Goal: Information Seeking & Learning: Check status

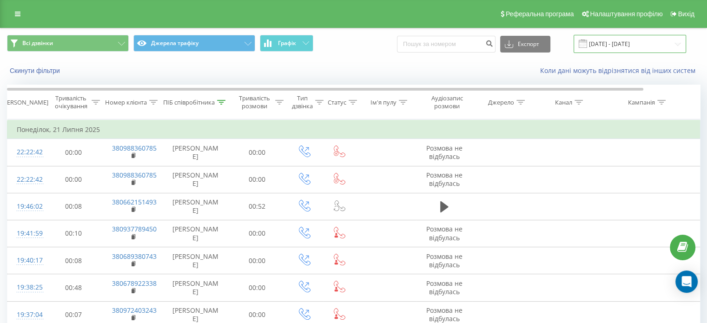
click at [610, 42] on input "21.07.2025 - 21.07.2025" at bounding box center [630, 44] width 112 height 18
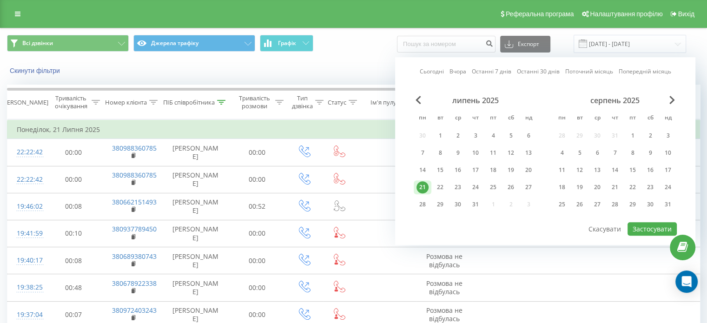
click at [436, 70] on link "Сьогодні" at bounding box center [432, 71] width 24 height 9
click at [644, 226] on button "Застосувати" at bounding box center [652, 228] width 49 height 13
type input "21.08.2025 - 21.08.2025"
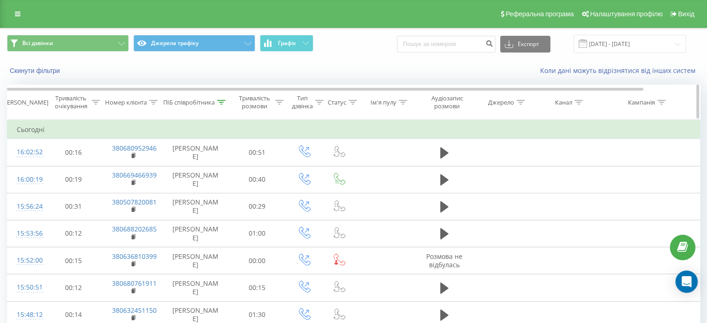
click at [216, 104] on div "ПІБ співробітника" at bounding box center [194, 103] width 62 height 8
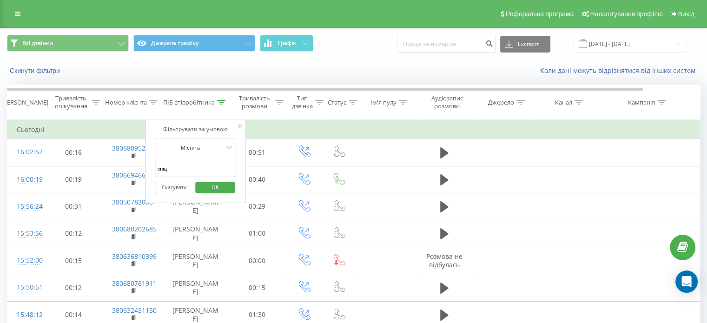
drag, startPoint x: 194, startPoint y: 168, endPoint x: 152, endPoint y: 165, distance: 42.4
click at [152, 165] on div "Фільтрувати за умовою Містить спіц Скасувати OK" at bounding box center [195, 161] width 101 height 84
drag, startPoint x: 294, startPoint y: 81, endPoint x: 278, endPoint y: 78, distance: 16.6
click at [294, 81] on div "Скинути фільтри Коли дані можуть відрізнятися вiд інших систем" at bounding box center [353, 71] width 706 height 22
click at [226, 191] on span "OK" at bounding box center [215, 187] width 26 height 14
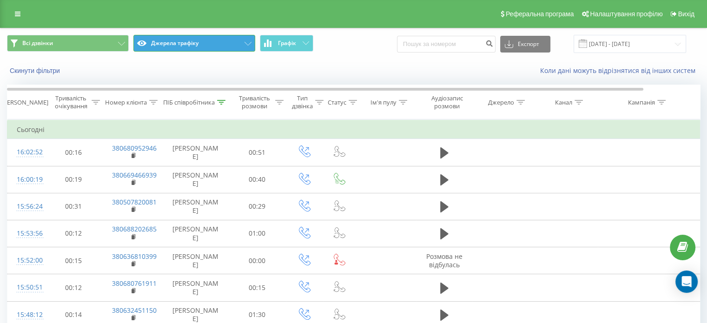
click at [252, 45] on button "Джерела трафіку" at bounding box center [194, 43] width 122 height 17
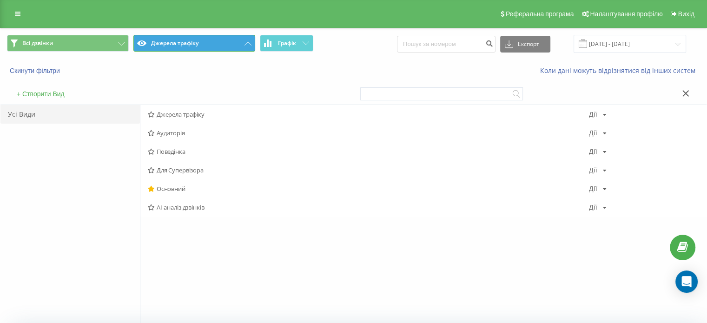
click at [249, 44] on icon at bounding box center [248, 44] width 7 height 4
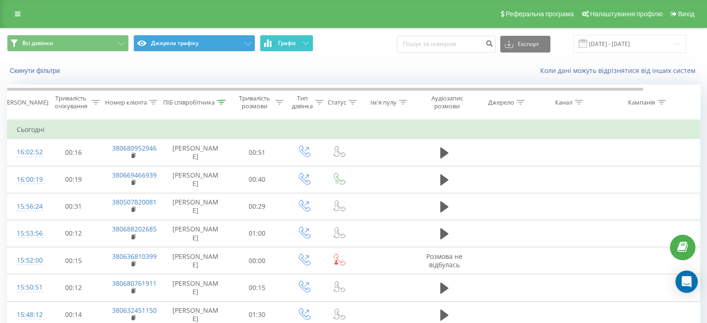
click at [266, 40] on icon at bounding box center [267, 43] width 7 height 7
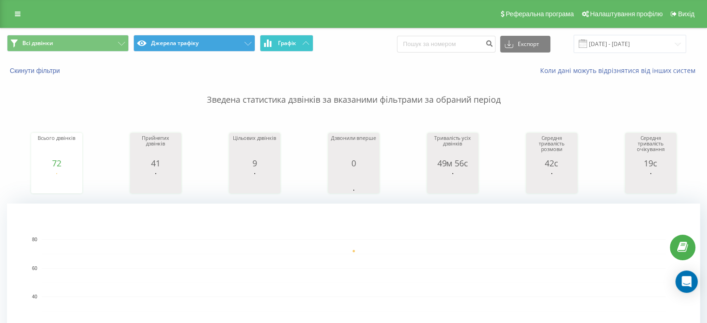
click at [266, 40] on icon at bounding box center [267, 43] width 7 height 7
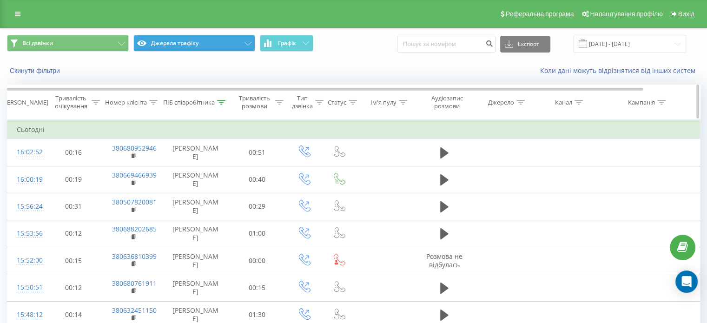
click at [224, 101] on icon at bounding box center [221, 102] width 8 height 5
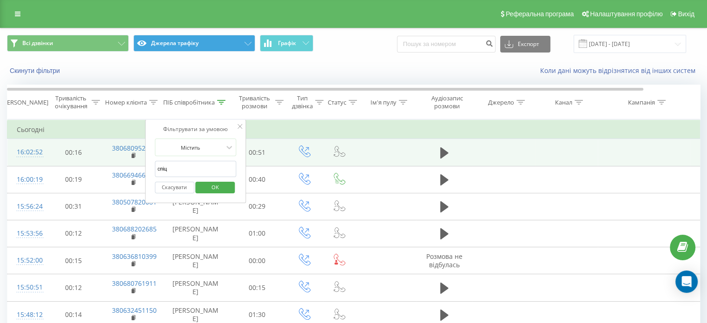
drag, startPoint x: 192, startPoint y: 165, endPoint x: 131, endPoint y: 165, distance: 60.9
click at [131, 165] on table "Фільтрувати за умовою Дорівнює Скасувати OK Фільтрувати за умовою Містить Скасу…" at bounding box center [384, 264] width 754 height 290
click button "OK" at bounding box center [216, 188] width 40 height 12
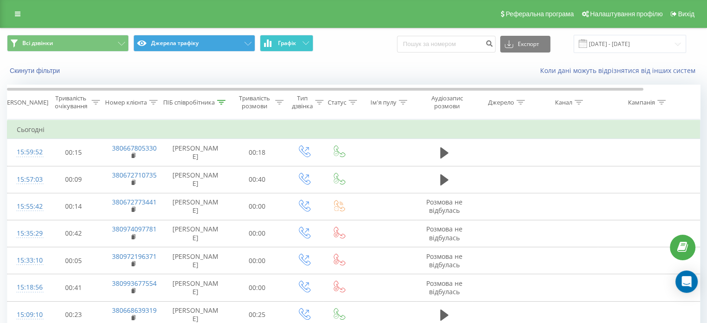
click at [271, 44] on icon at bounding box center [271, 44] width 2 height 6
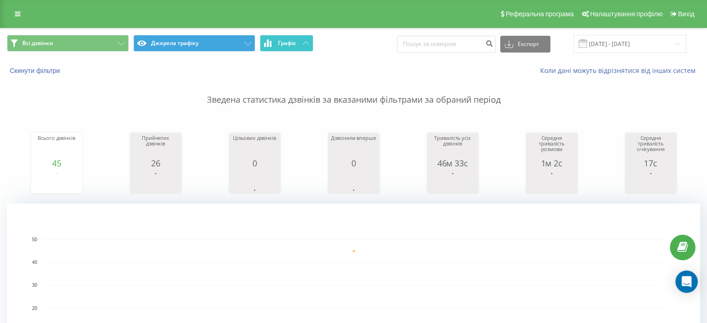
click at [271, 44] on icon at bounding box center [271, 44] width 2 height 6
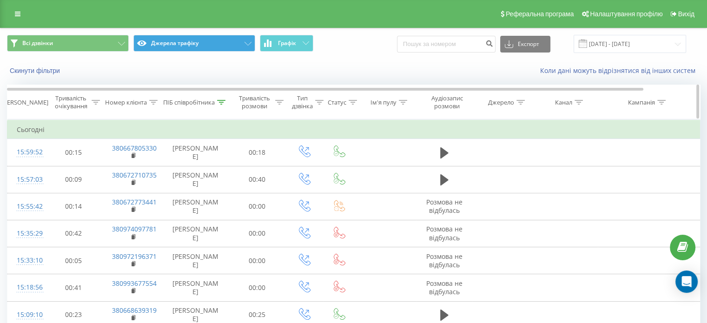
click at [218, 104] on icon at bounding box center [221, 102] width 8 height 5
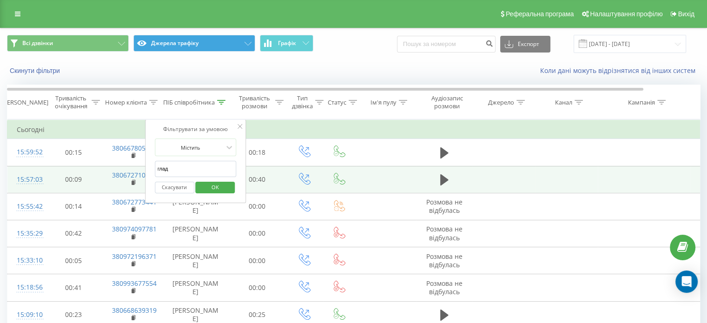
drag, startPoint x: 189, startPoint y: 165, endPoint x: 125, endPoint y: 165, distance: 64.6
click at [125, 165] on table "Фільтрувати за умовою Дорівнює Скасувати OK Фільтрувати за умовою Містить Скасу…" at bounding box center [384, 264] width 754 height 290
click button "OK" at bounding box center [216, 188] width 40 height 12
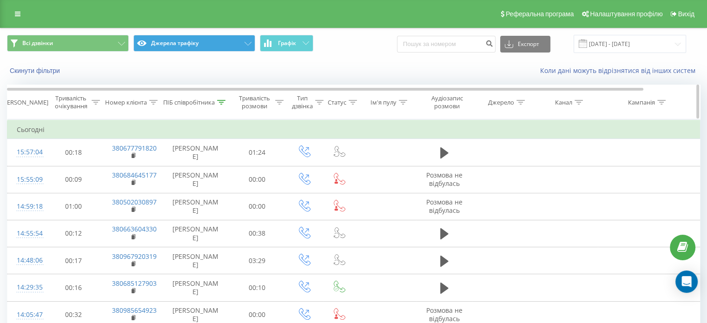
click at [216, 104] on div "ПІБ співробітника" at bounding box center [194, 103] width 62 height 8
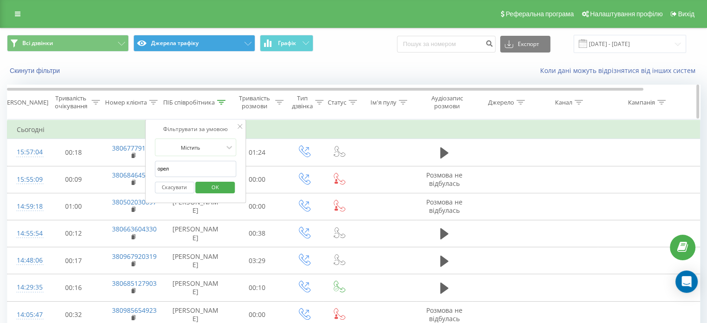
click at [216, 104] on div "ПІБ співробітника" at bounding box center [194, 103] width 62 height 8
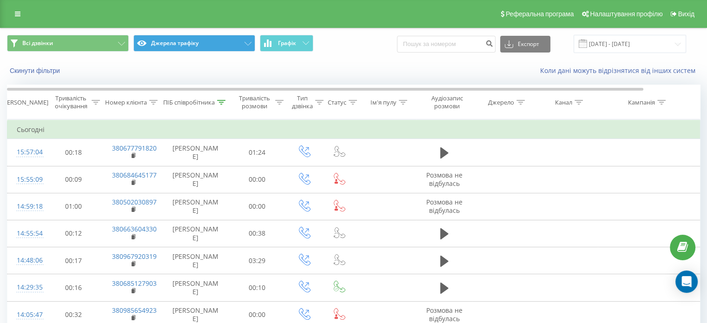
click at [275, 58] on div "Всі дзвінки Джерела трафіку Графік Експорт .csv .xls .xlsx 21.08.2025 - 21.08.2…" at bounding box center [353, 43] width 706 height 31
click at [270, 47] on button "Графік" at bounding box center [286, 43] width 53 height 17
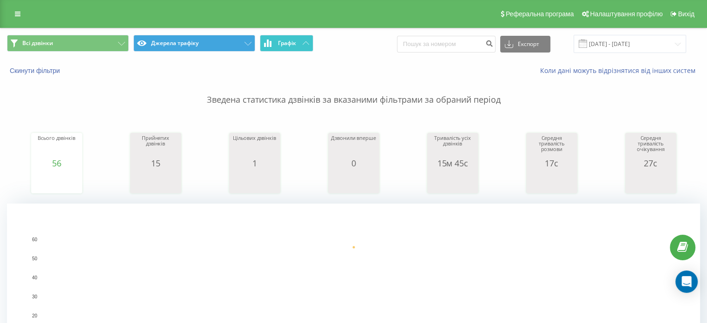
click at [270, 47] on button "Графік" at bounding box center [286, 43] width 53 height 17
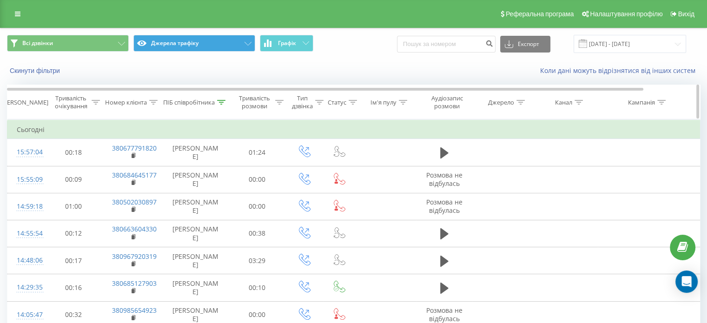
click at [219, 100] on icon at bounding box center [221, 102] width 8 height 5
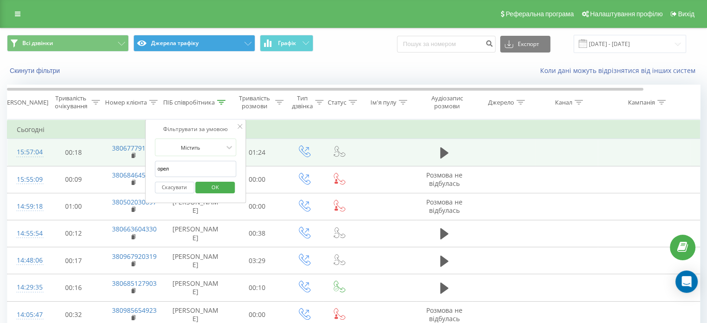
drag, startPoint x: 193, startPoint y: 173, endPoint x: 139, endPoint y: 163, distance: 55.9
click at [139, 163] on table "Фільтрувати за умовою Дорівнює Скасувати OK Фільтрувати за умовою Містить Скасу…" at bounding box center [384, 264] width 754 height 290
click button "OK" at bounding box center [216, 188] width 40 height 12
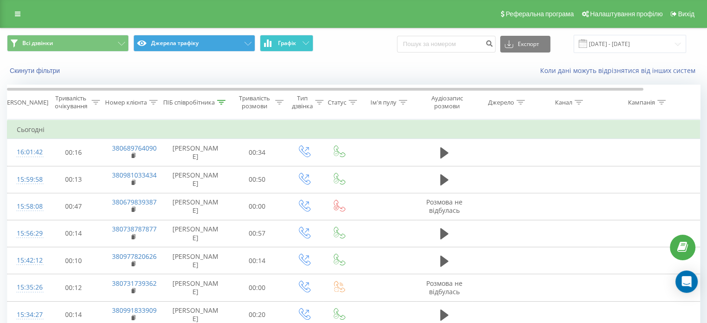
click at [266, 47] on button "Графік" at bounding box center [286, 43] width 53 height 17
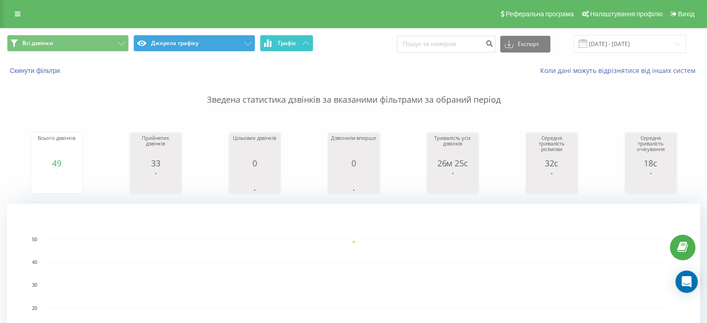
click at [266, 47] on button "Графік" at bounding box center [286, 43] width 53 height 17
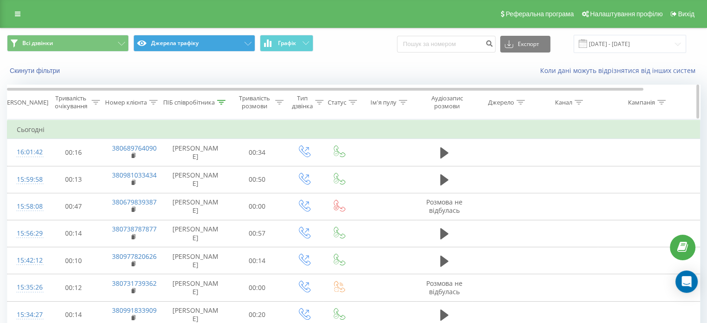
click at [220, 99] on div at bounding box center [221, 103] width 8 height 8
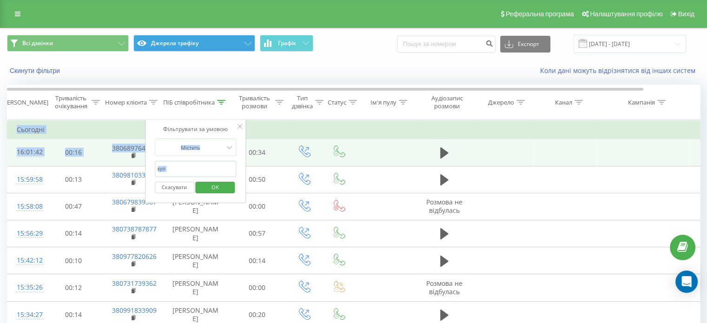
drag, startPoint x: 166, startPoint y: 163, endPoint x: 131, endPoint y: 165, distance: 34.9
click at [131, 165] on table "Фільтрувати за умовою Дорівнює Скасувати OK Фільтрувати за умовою Містить Скасу…" at bounding box center [384, 264] width 754 height 290
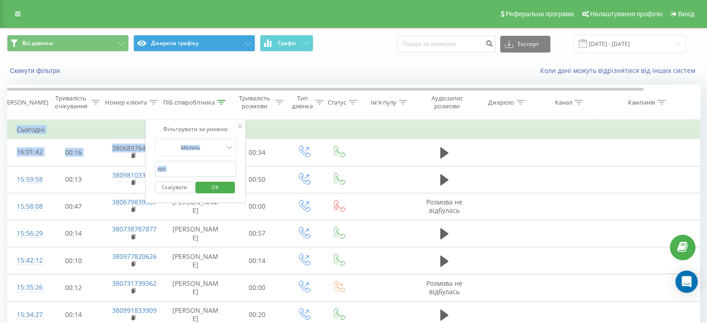
click at [187, 170] on input "кул" at bounding box center [196, 169] width 82 height 16
drag, startPoint x: 187, startPoint y: 170, endPoint x: 145, endPoint y: 171, distance: 42.8
click at [145, 171] on div "Фільтрувати за умовою Містить кул Скасувати OK" at bounding box center [195, 161] width 101 height 84
click button "OK" at bounding box center [216, 188] width 40 height 12
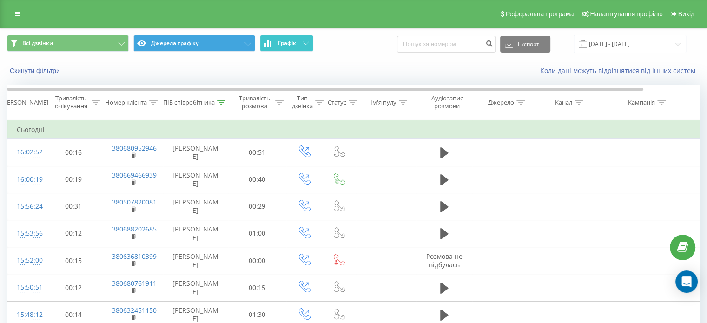
click at [271, 40] on button "Графік" at bounding box center [286, 43] width 53 height 17
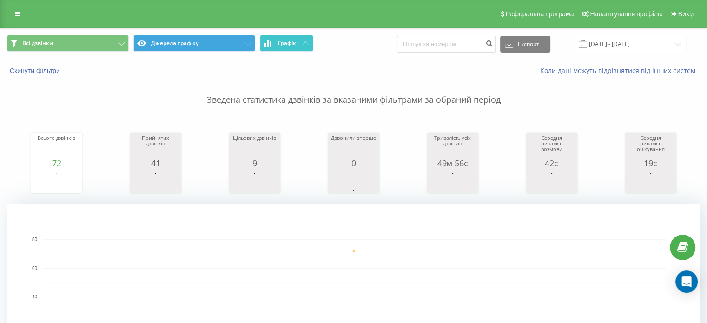
click at [268, 43] on icon at bounding box center [268, 43] width 2 height 7
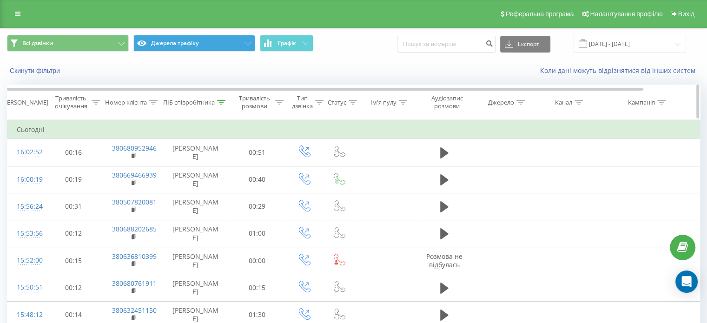
click at [221, 100] on icon at bounding box center [221, 102] width 8 height 5
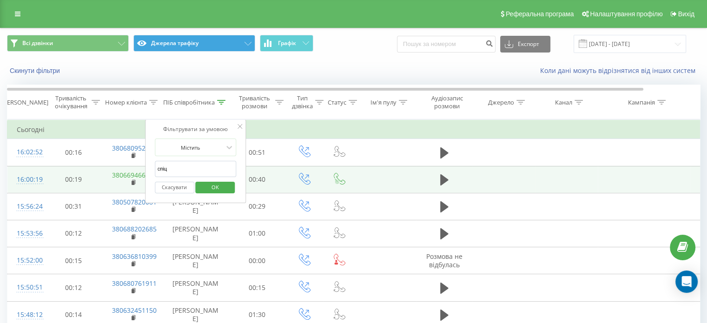
drag, startPoint x: 182, startPoint y: 168, endPoint x: 117, endPoint y: 170, distance: 65.1
click at [117, 169] on table "Фільтрувати за умовою Дорівнює Скасувати OK Фільтрувати за умовою Містить Скасу…" at bounding box center [384, 264] width 754 height 290
type input "гаяна"
click button "OK" at bounding box center [216, 188] width 40 height 12
